Goal: Task Accomplishment & Management: Manage account settings

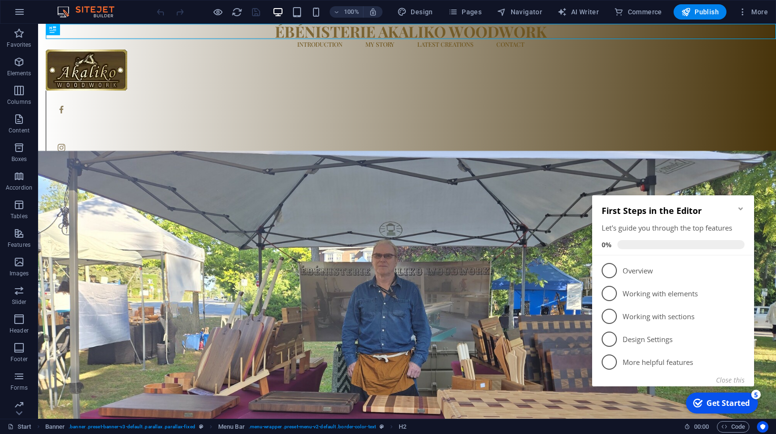
click at [744, 154] on figure at bounding box center [407, 328] width 738 height 355
click at [734, 380] on button "Close this" at bounding box center [730, 380] width 29 height 9
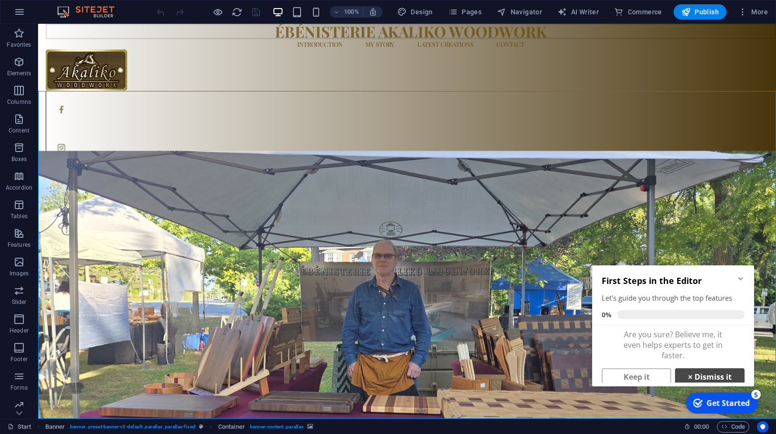
click at [713, 376] on link "× Dismiss it" at bounding box center [710, 376] width 70 height 17
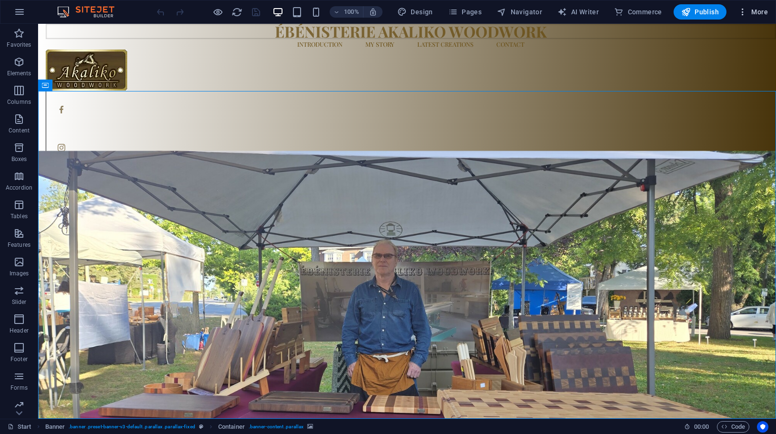
click at [764, 10] on span "More" at bounding box center [753, 12] width 30 height 10
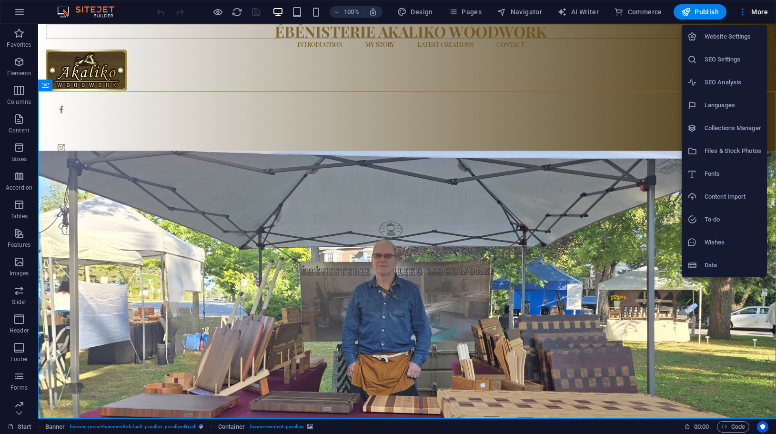
click at [730, 103] on h6 "Languages" at bounding box center [733, 105] width 57 height 11
select select "41"
select select "49"
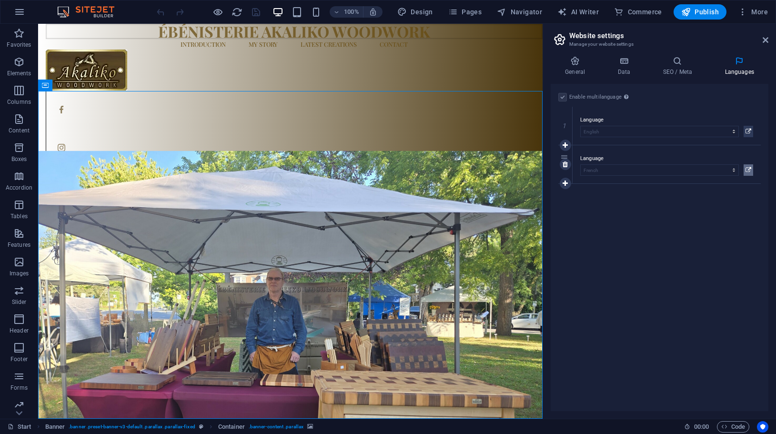
click at [750, 171] on icon at bounding box center [749, 169] width 6 height 11
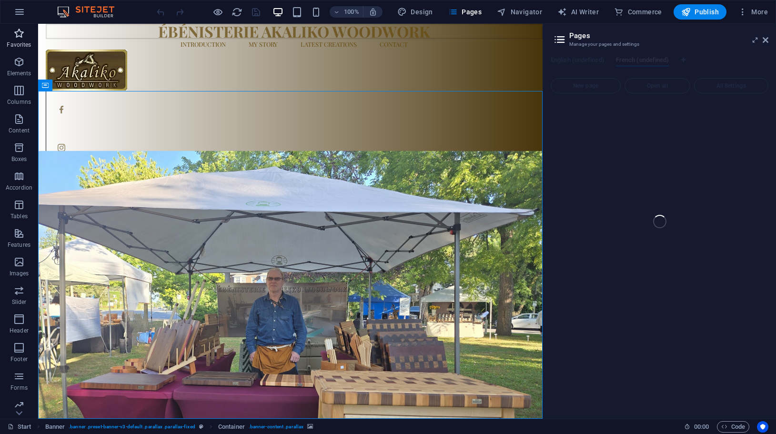
click at [22, 39] on span "Favorites" at bounding box center [19, 39] width 38 height 23
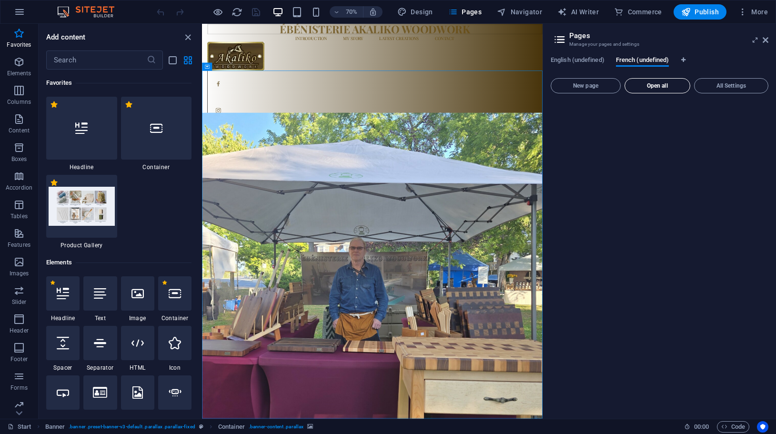
click at [650, 86] on span "Open all" at bounding box center [657, 86] width 57 height 6
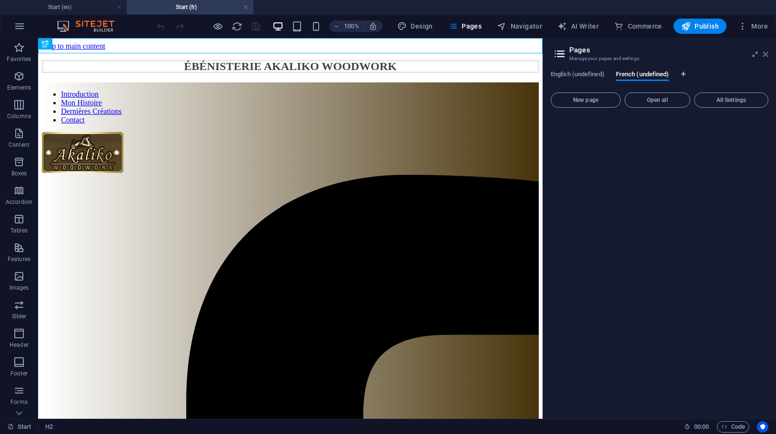
click at [765, 52] on icon at bounding box center [766, 55] width 6 height 8
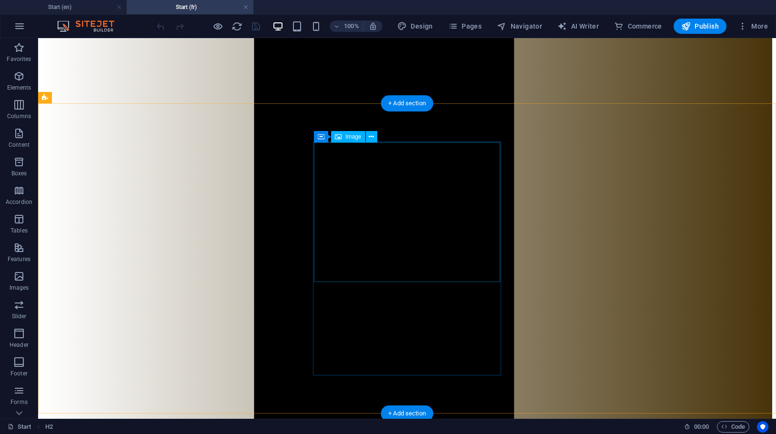
scroll to position [990, 0]
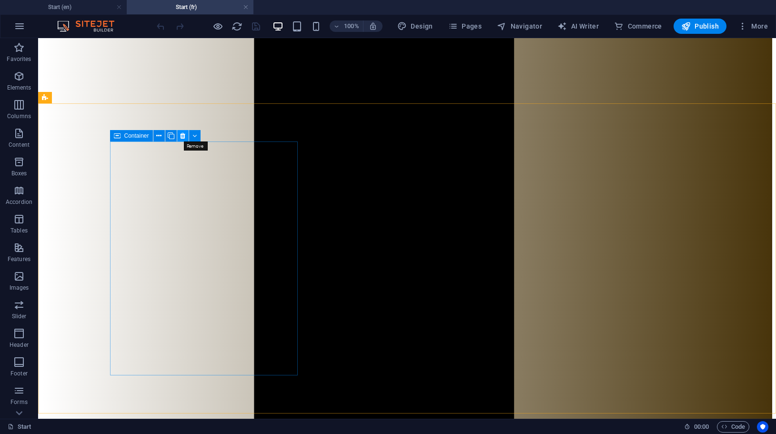
click at [181, 132] on icon at bounding box center [182, 136] width 5 height 10
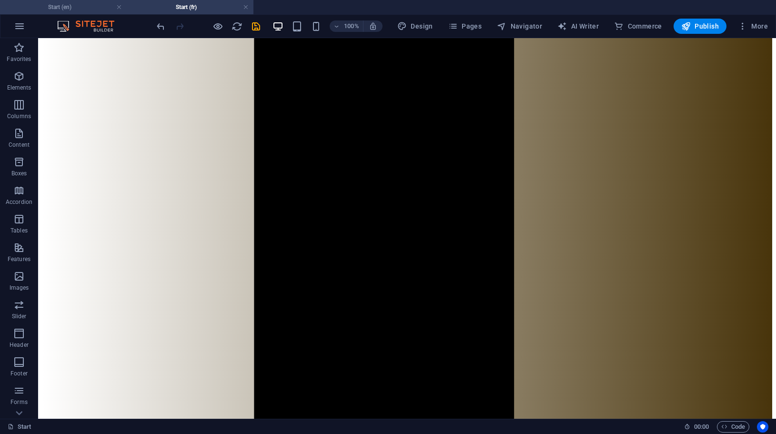
click at [83, 8] on h4 "Start (en)" at bounding box center [63, 7] width 127 height 10
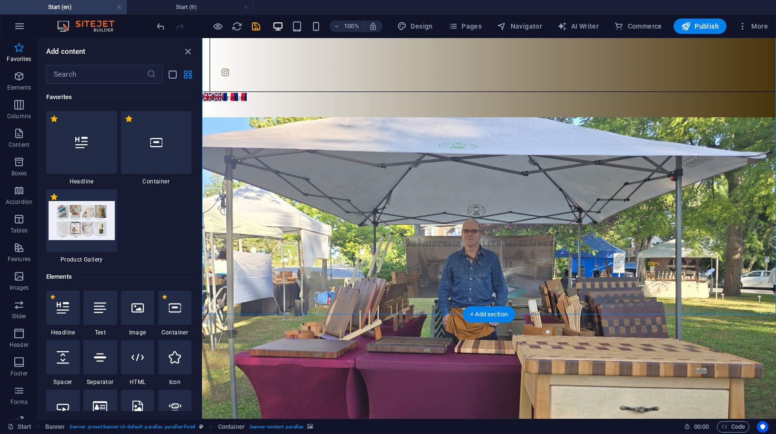
scroll to position [113, 0]
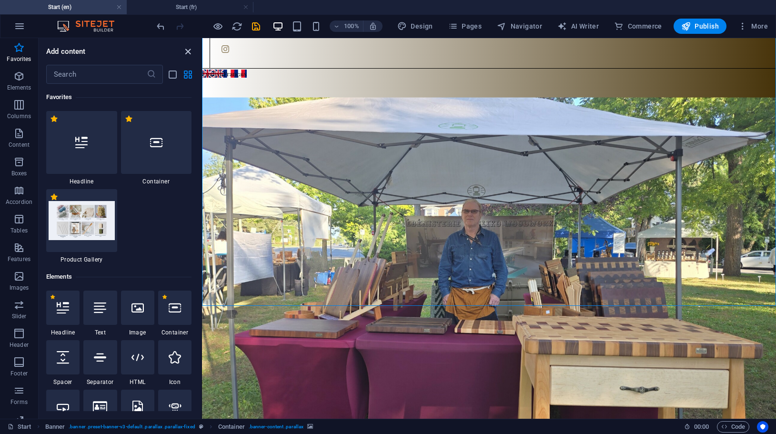
click at [185, 51] on icon "close panel" at bounding box center [188, 51] width 11 height 11
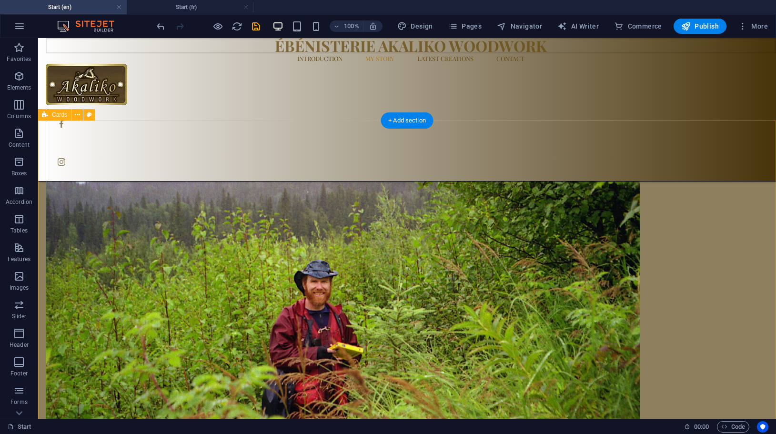
scroll to position [874, 0]
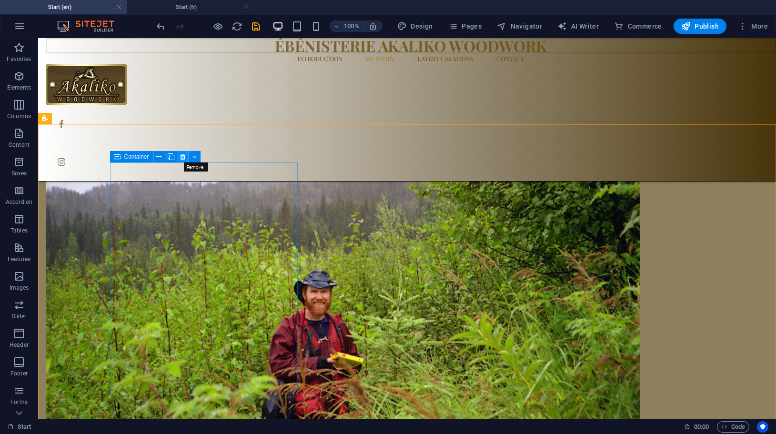
click at [182, 157] on icon at bounding box center [182, 157] width 5 height 10
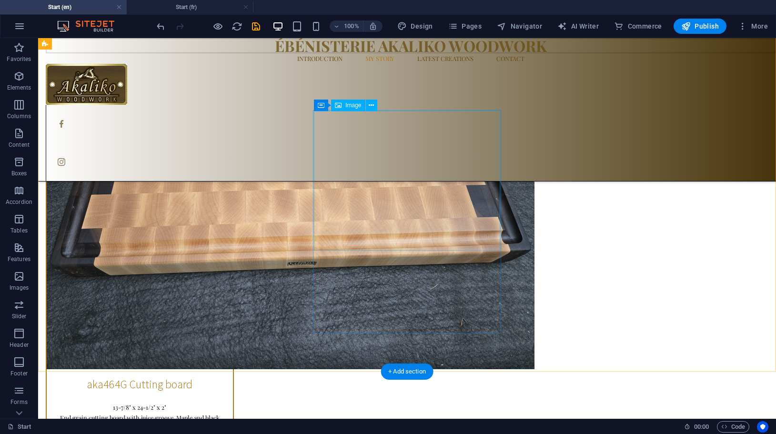
scroll to position [1540, 0]
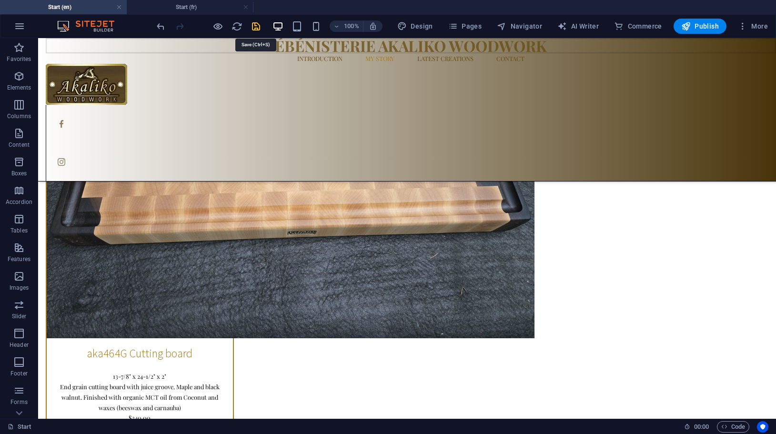
click at [257, 23] on icon "save" at bounding box center [256, 26] width 11 height 11
click at [708, 26] on span "Publish" at bounding box center [701, 26] width 38 height 10
